Goal: Use online tool/utility: Utilize a website feature to perform a specific function

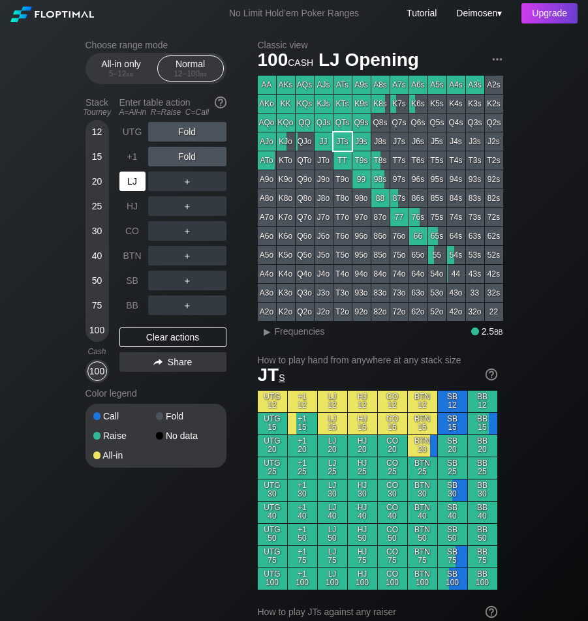
click at [120, 187] on div "LJ" at bounding box center [132, 182] width 26 height 20
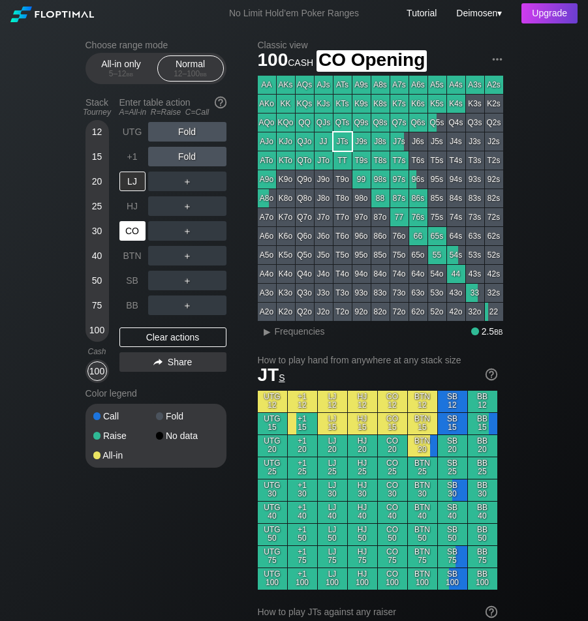
click at [132, 233] on div "CO" at bounding box center [132, 231] width 26 height 20
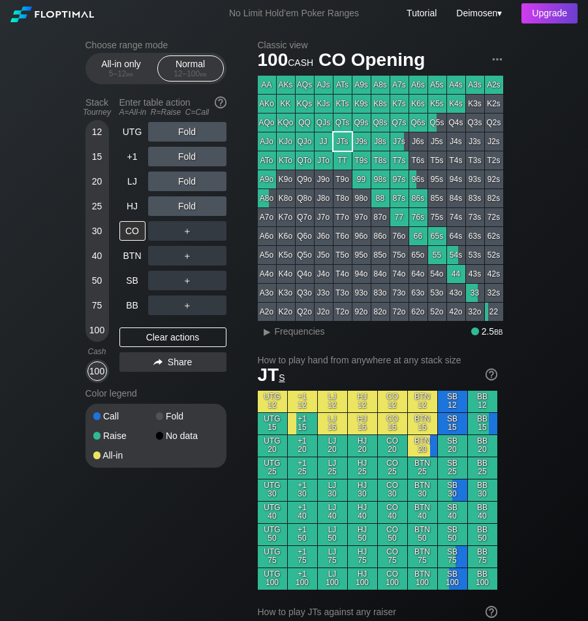
click at [237, 109] on div "Choose range mode All-in only 5 – 12 bb Normal 12 – 100 bb Stack Tourney Enter …" at bounding box center [166, 262] width 162 height 445
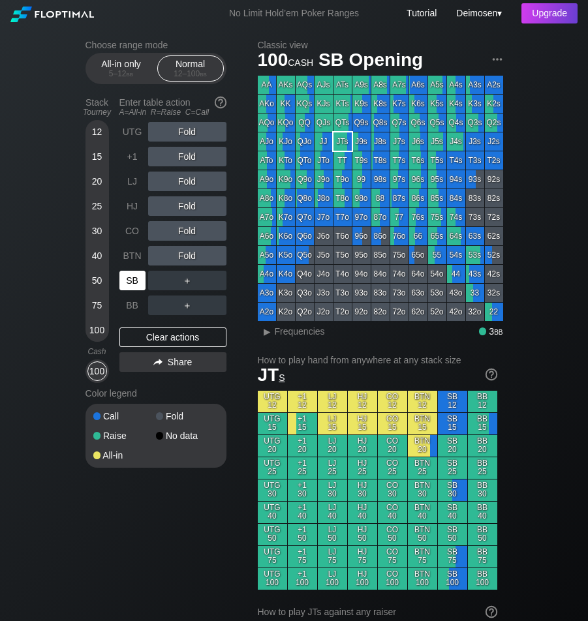
click at [130, 282] on div "SB" at bounding box center [132, 281] width 26 height 20
drag, startPoint x: 197, startPoint y: 536, endPoint x: 197, endPoint y: 503, distance: 32.6
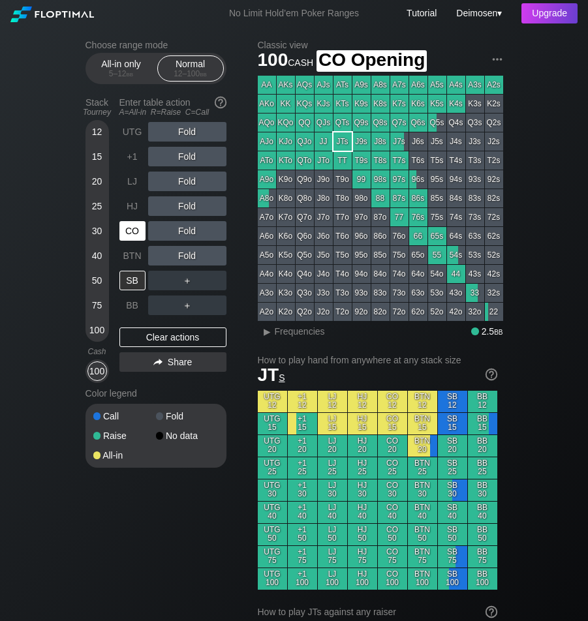
click at [144, 237] on div "CO" at bounding box center [132, 231] width 26 height 20
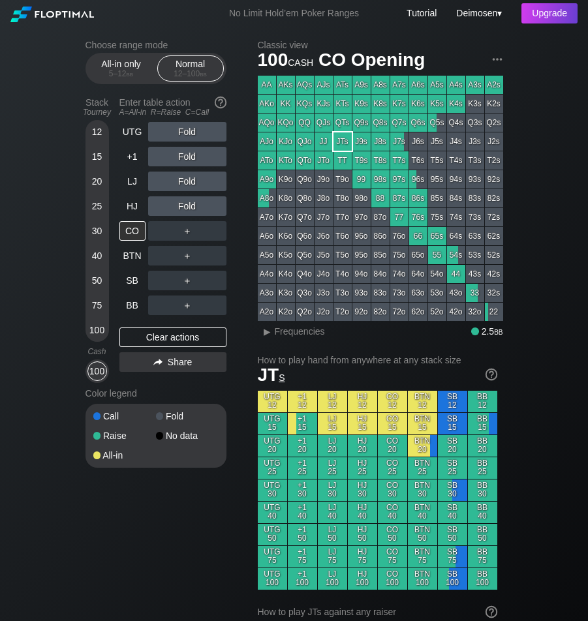
drag, startPoint x: 249, startPoint y: 99, endPoint x: 226, endPoint y: 134, distance: 41.4
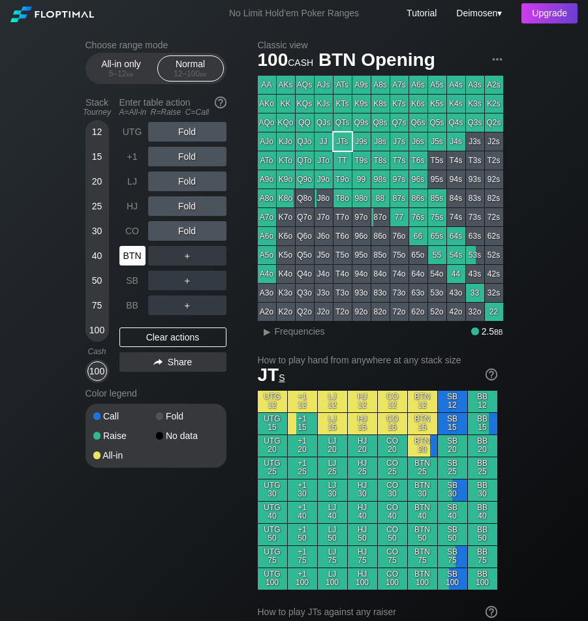
click at [138, 252] on div "BTN" at bounding box center [132, 256] width 26 height 20
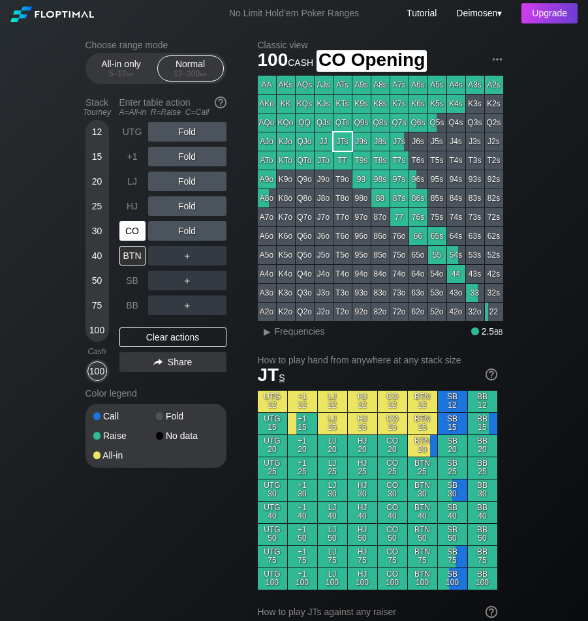
click at [125, 232] on div "CO" at bounding box center [132, 231] width 26 height 20
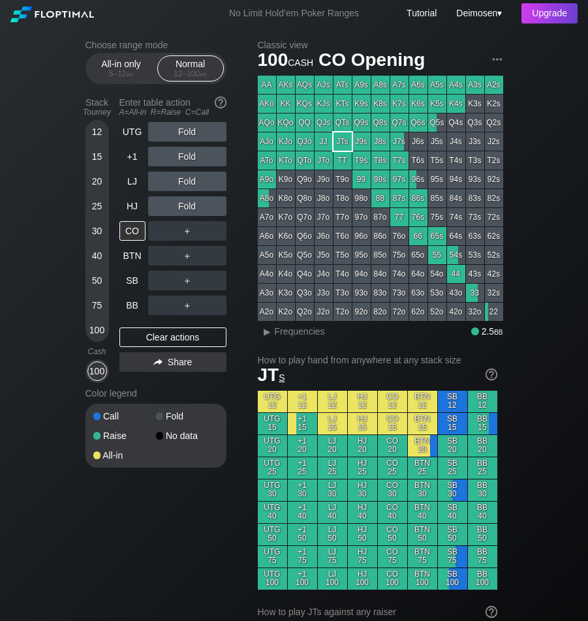
drag, startPoint x: 230, startPoint y: 542, endPoint x: 226, endPoint y: 522, distance: 20.0
